Goal: Task Accomplishment & Management: Manage account settings

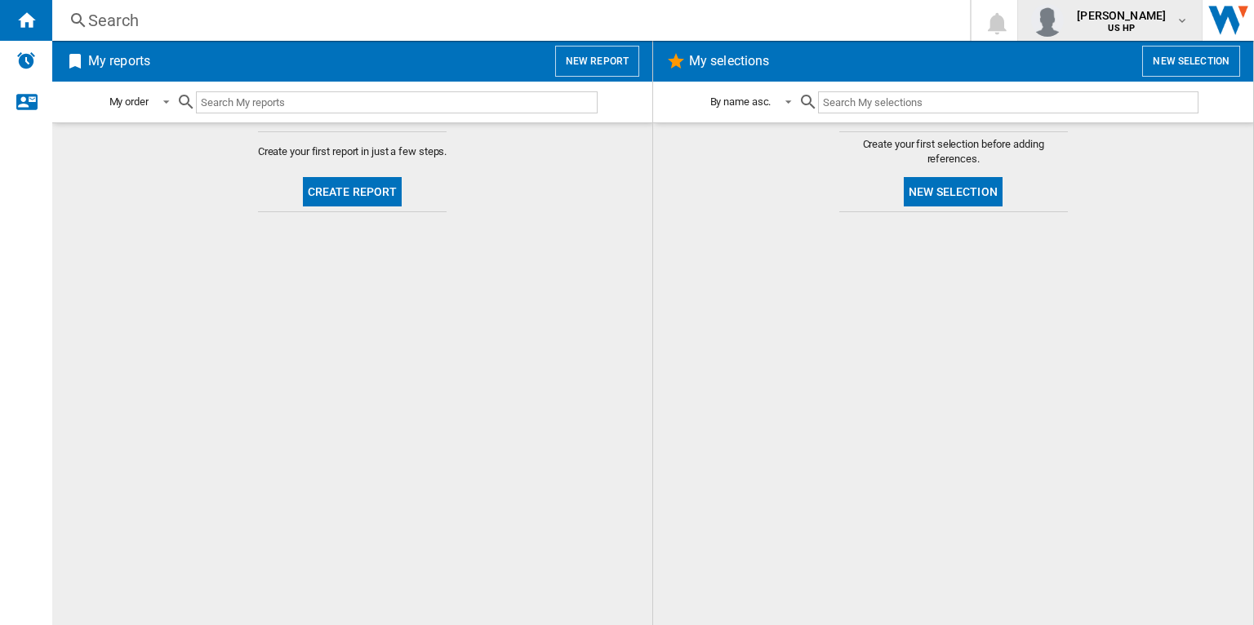
click at [1133, 28] on b "US HP" at bounding box center [1121, 28] width 27 height 11
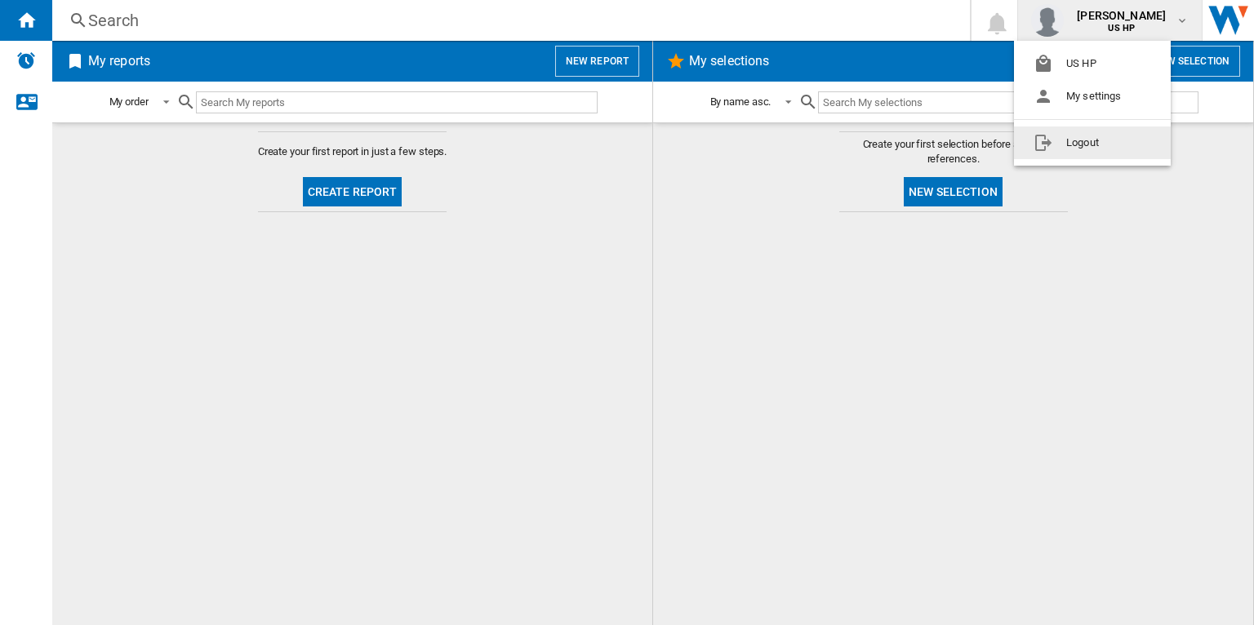
click at [1102, 138] on button "Logout" at bounding box center [1092, 143] width 157 height 33
